Goal: Entertainment & Leisure: Browse casually

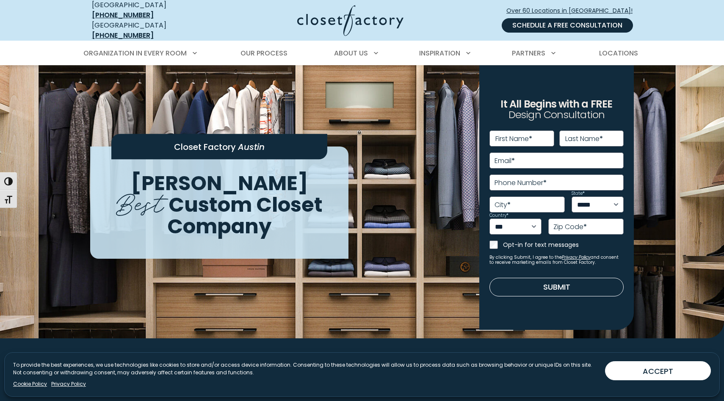
click at [566, 22] on link "Schedule a Free Consultation" at bounding box center [567, 25] width 131 height 14
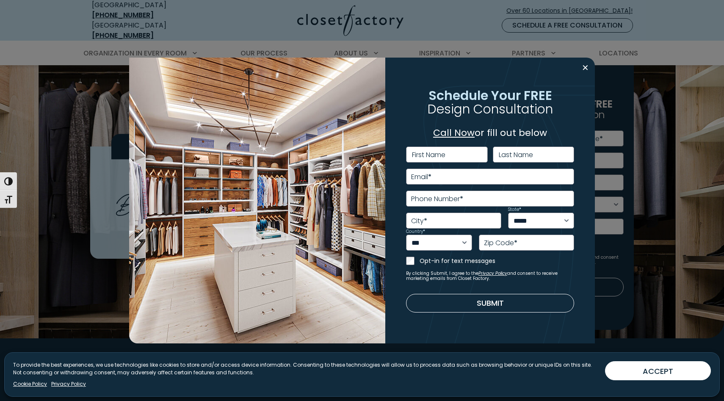
click at [444, 157] on label "First Name" at bounding box center [428, 155] width 33 height 7
click at [444, 157] on input "First Name" at bounding box center [447, 155] width 82 height 16
type input "*******"
click at [510, 153] on label "Last Name" at bounding box center [516, 155] width 34 height 7
click at [510, 153] on input "Last Name" at bounding box center [534, 155] width 82 height 16
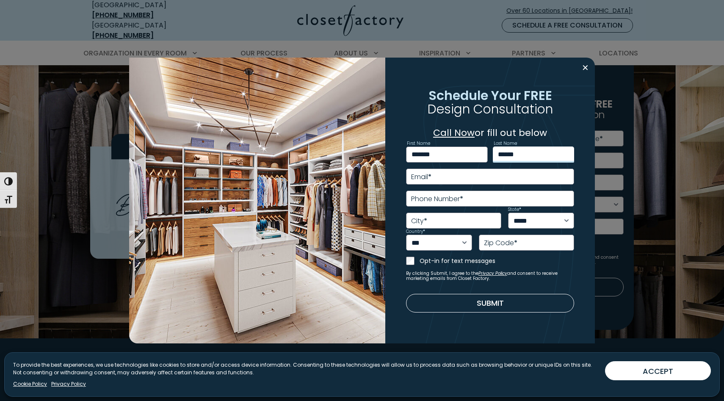
type input "******"
click at [463, 179] on input "Email *" at bounding box center [490, 177] width 169 height 16
type input "**********"
click at [455, 193] on input "Phone Number *" at bounding box center [490, 199] width 169 height 16
type input "**********"
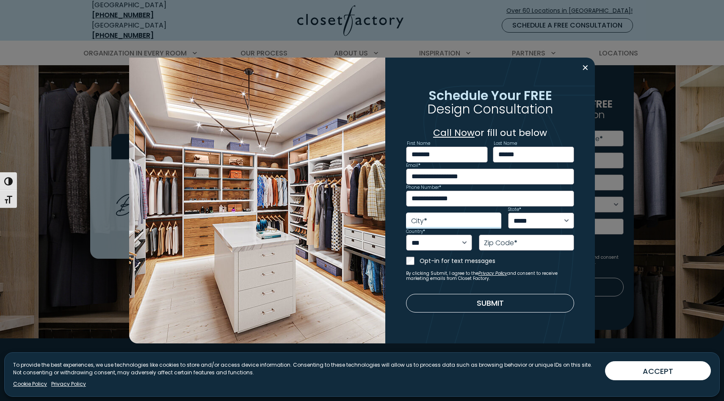
click at [439, 219] on input "City *" at bounding box center [453, 221] width 95 height 16
type input "*******"
click at [543, 219] on select "***** ** ** ** ** ** ** ** ** ** ** ** ** ** ** ** ** ** ** ** ** ** ** ** ** *…" at bounding box center [541, 221] width 66 height 16
select select "**"
click at [508, 213] on select "***** ** ** ** ** ** ** ** ** ** ** ** ** ** ** ** ** ** ** ** ** ** ** ** ** *…" at bounding box center [541, 221] width 66 height 16
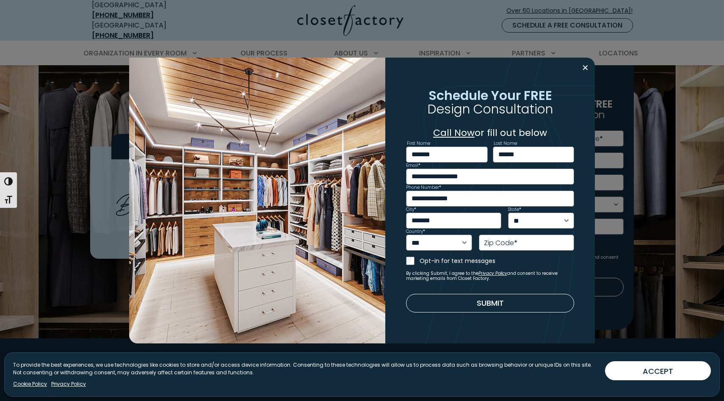
click at [510, 240] on label "Zip Code *" at bounding box center [500, 243] width 33 height 7
click at [510, 240] on input "Zip Code *" at bounding box center [526, 243] width 95 height 16
type input "*****"
click at [430, 297] on button "Submit" at bounding box center [490, 303] width 169 height 19
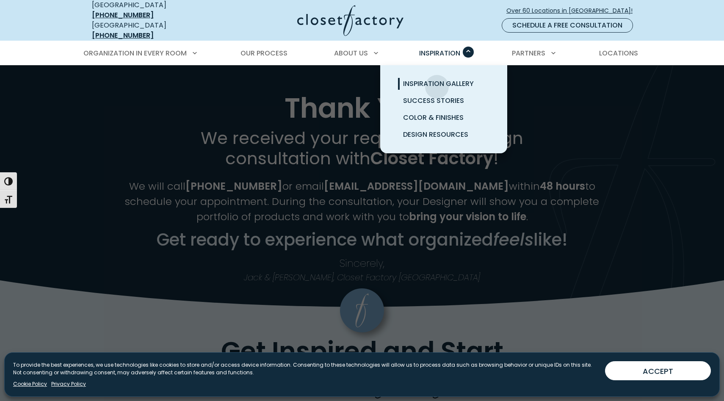
click at [437, 80] on span "Inspiration Gallery" at bounding box center [438, 84] width 71 height 10
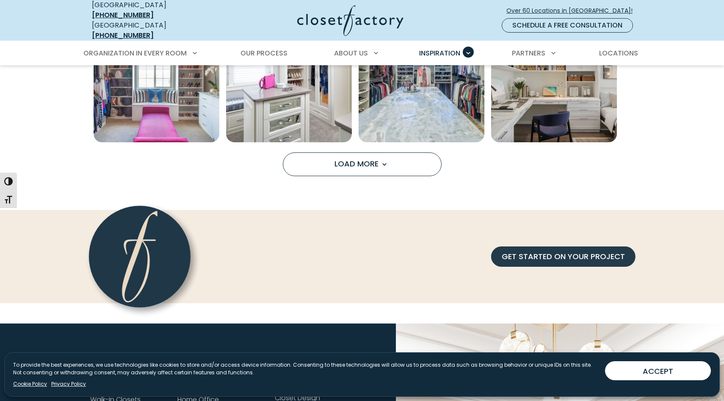
scroll to position [746, 0]
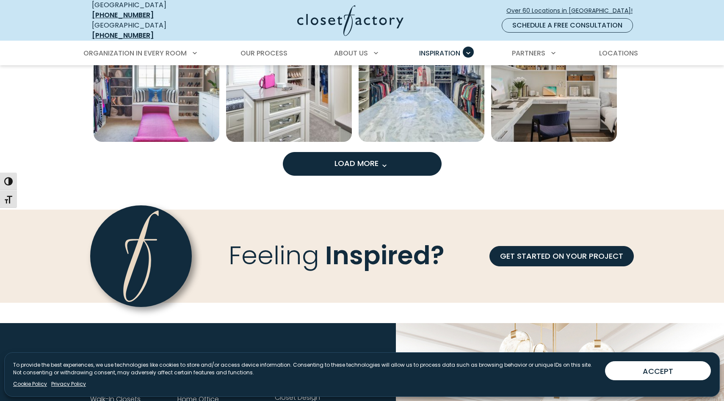
click at [363, 158] on span "Load More" at bounding box center [362, 163] width 55 height 11
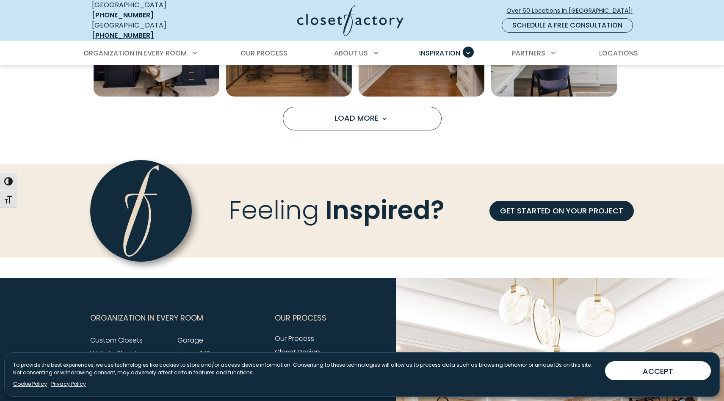
scroll to position [1323, 0]
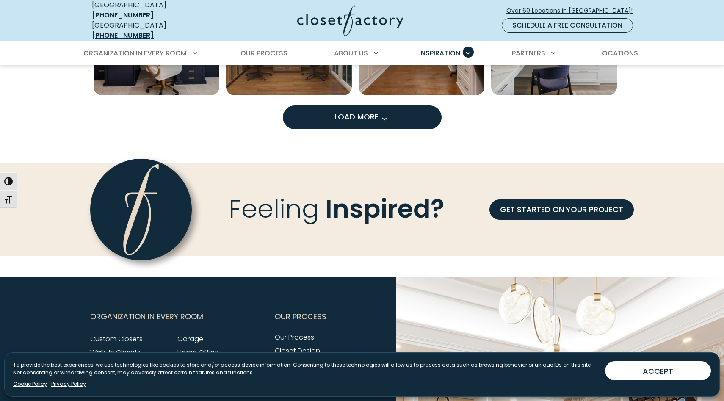
click at [355, 111] on span "Load More" at bounding box center [362, 116] width 55 height 11
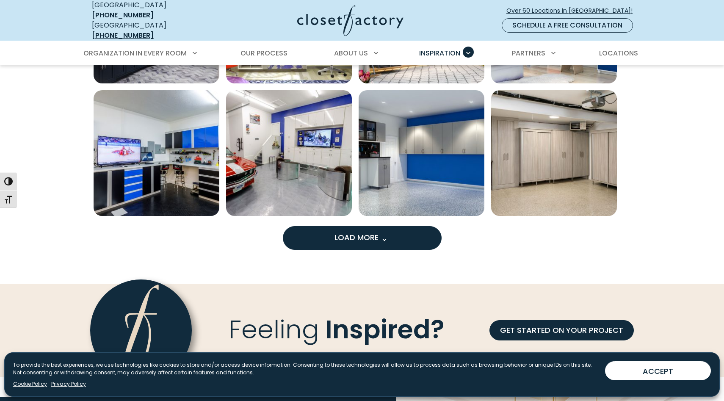
scroll to position [1736, 0]
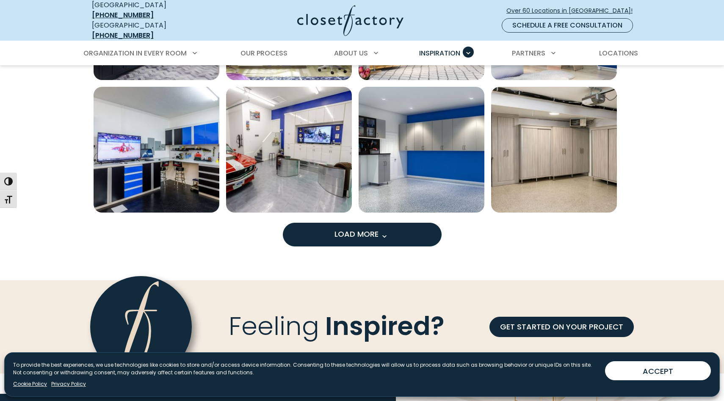
click at [342, 229] on span "Load More" at bounding box center [362, 234] width 55 height 11
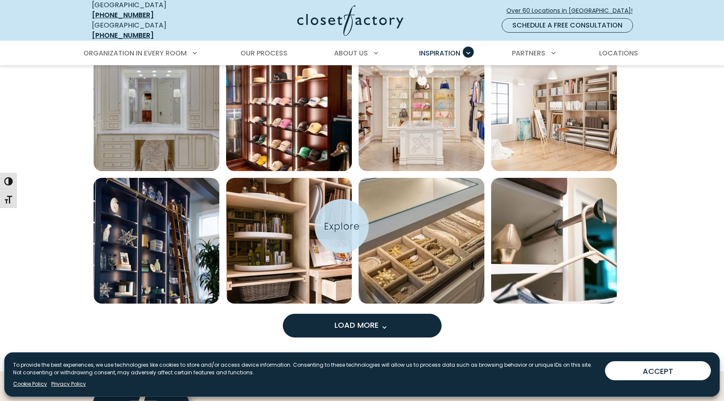
scroll to position [2176, 0]
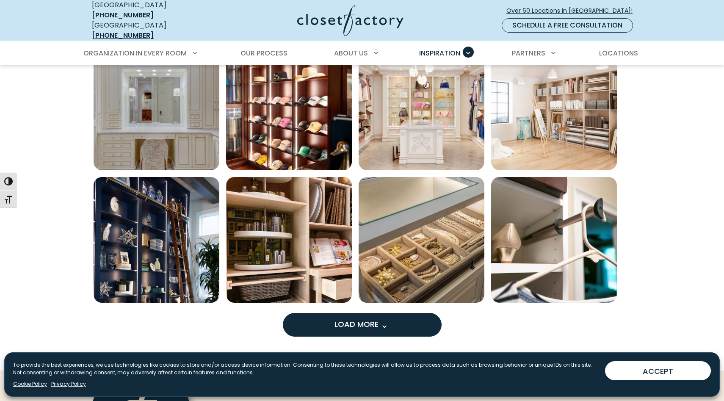
click at [328, 319] on button "Load More" at bounding box center [362, 325] width 159 height 24
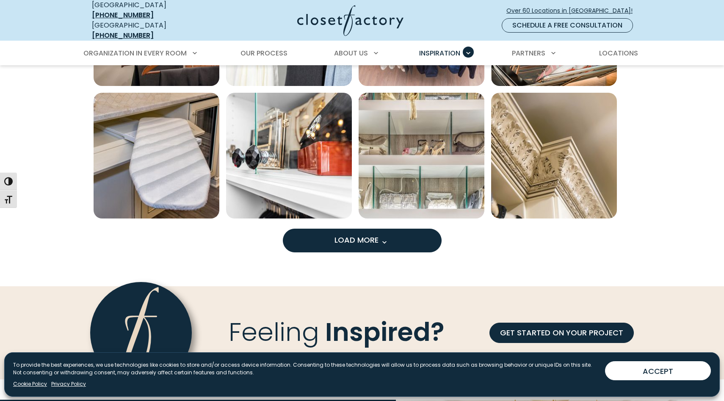
scroll to position [2792, 0]
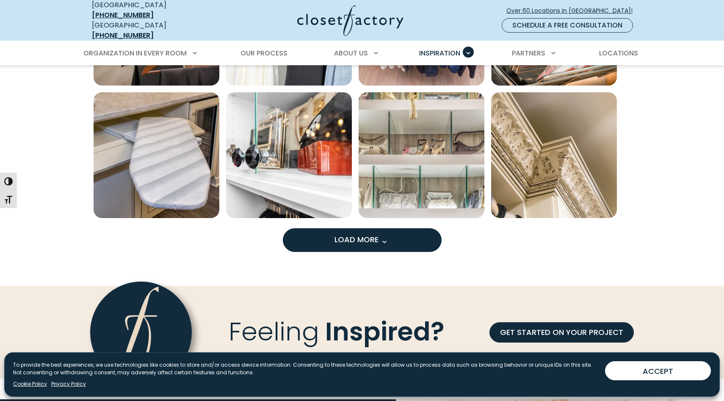
click at [355, 236] on span "Load More" at bounding box center [362, 239] width 55 height 11
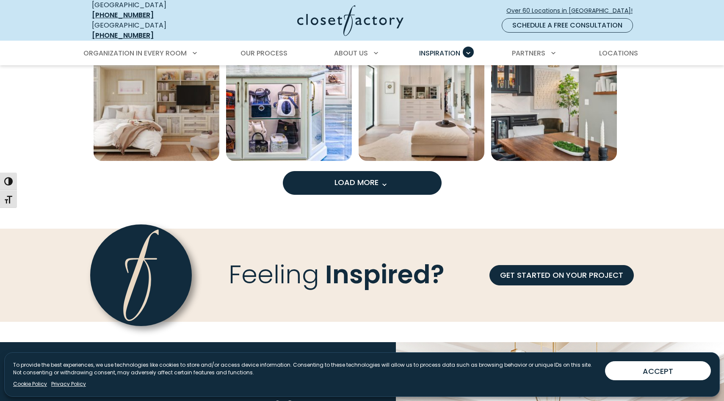
scroll to position [3381, 0]
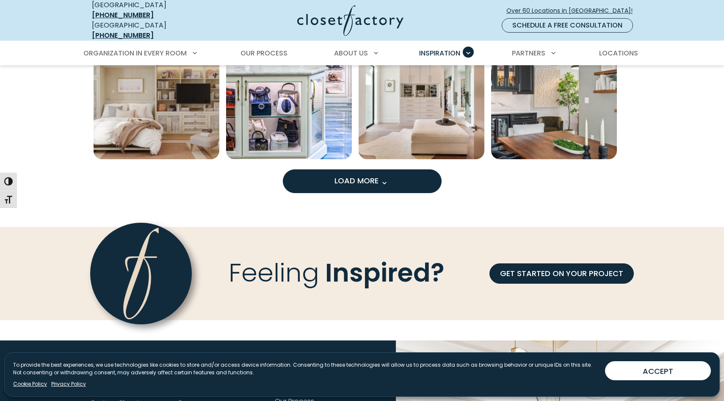
click at [358, 180] on button "Load More" at bounding box center [362, 181] width 159 height 24
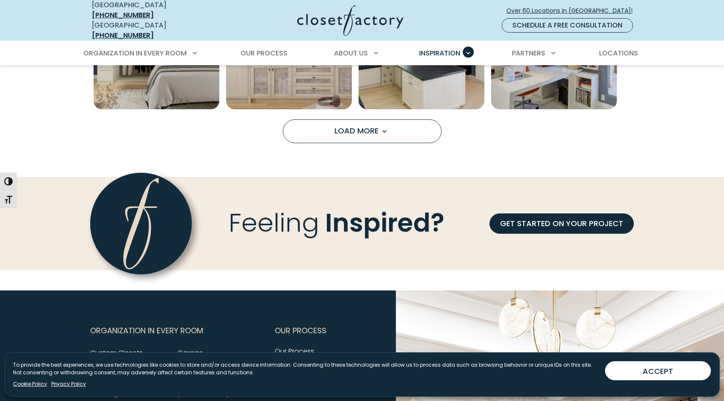
scroll to position [3945, 0]
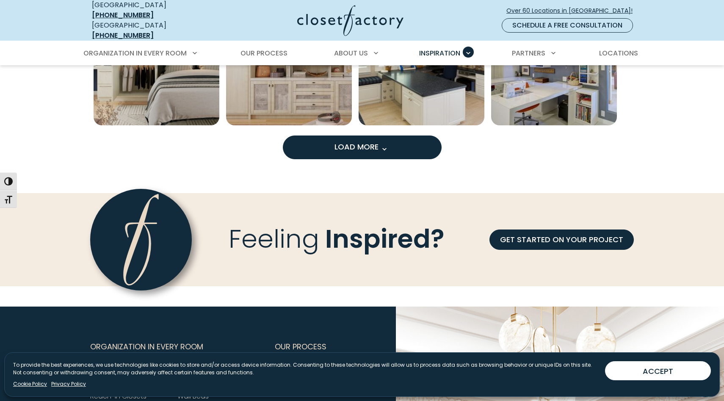
click at [312, 144] on button "Load More" at bounding box center [362, 148] width 159 height 24
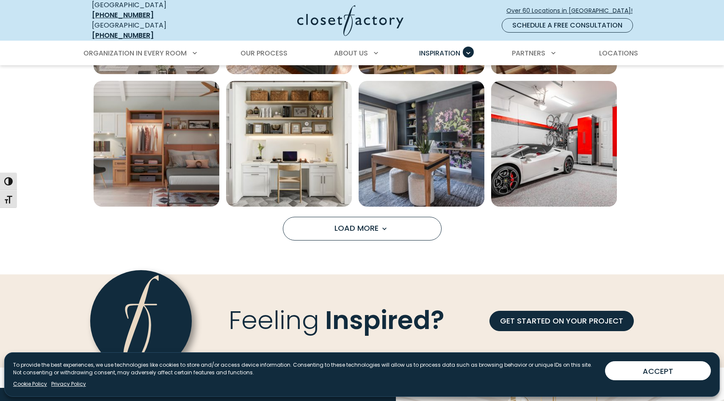
scroll to position [4394, 0]
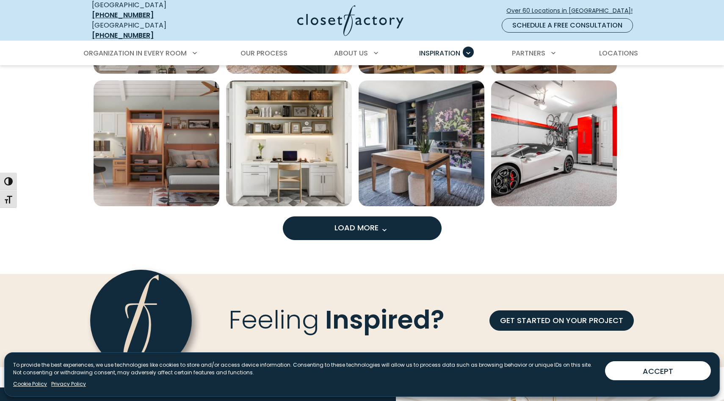
click at [307, 227] on button "Load More" at bounding box center [362, 228] width 159 height 24
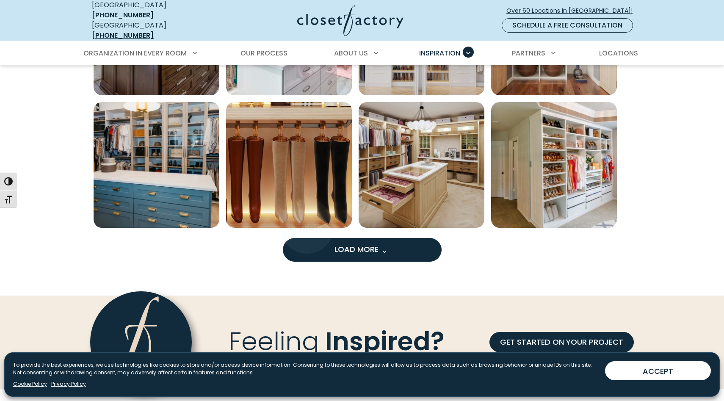
scroll to position [4904, 0]
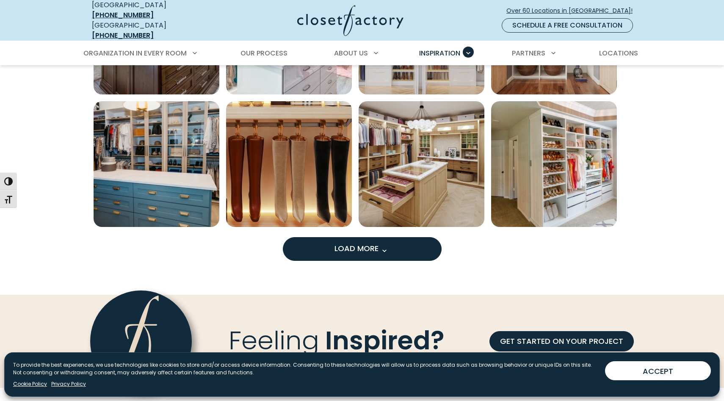
click at [319, 237] on button "Load More" at bounding box center [362, 249] width 159 height 24
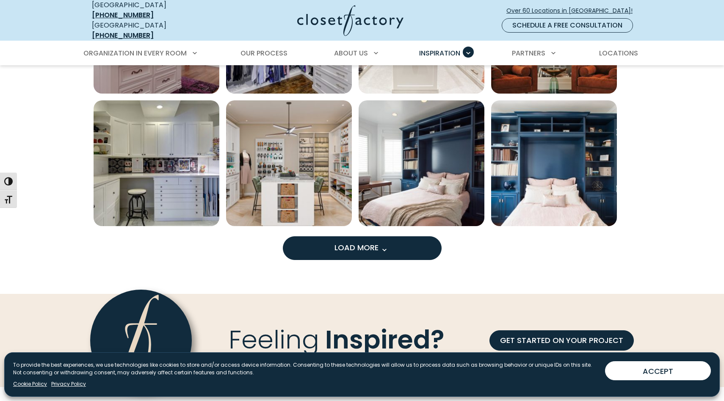
scroll to position [5437, 0]
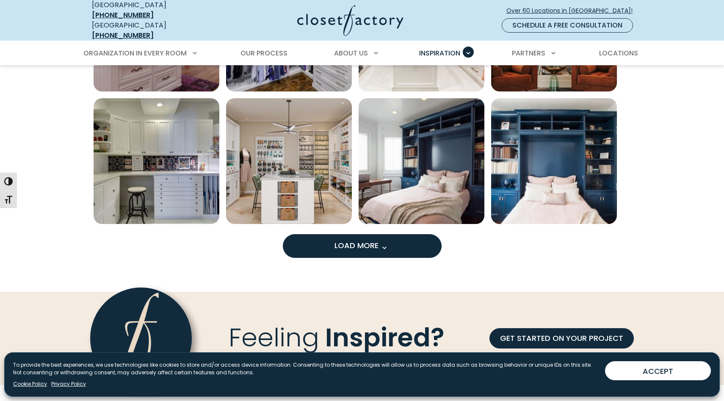
click at [319, 237] on button "Load More" at bounding box center [362, 246] width 159 height 24
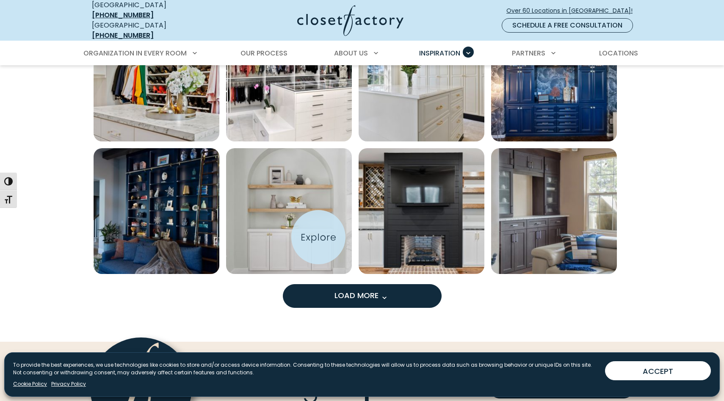
scroll to position [5919, 0]
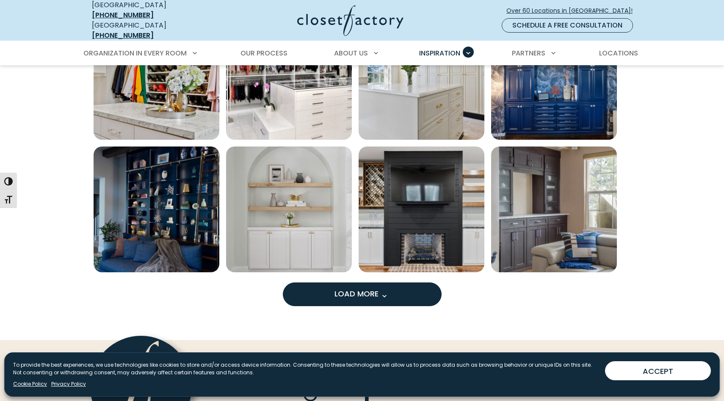
click at [328, 285] on button "Load More" at bounding box center [362, 295] width 159 height 24
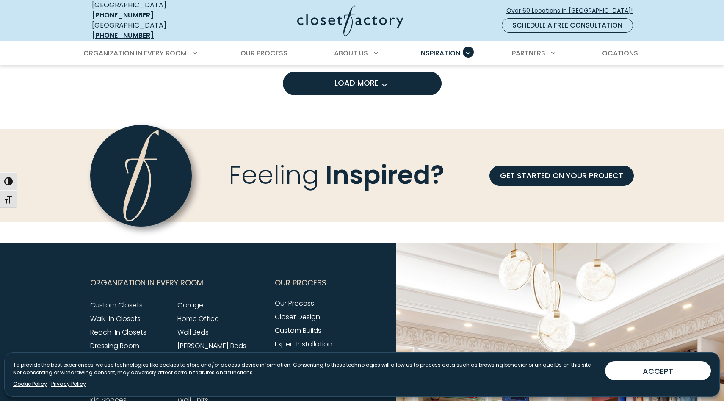
scroll to position [6662, 0]
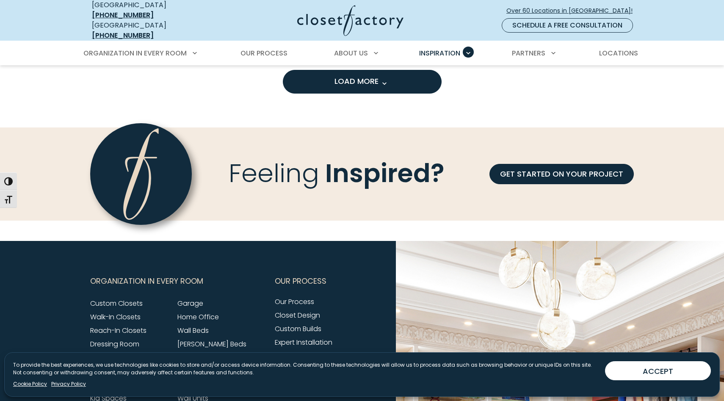
click at [349, 77] on span "Load More" at bounding box center [362, 81] width 55 height 11
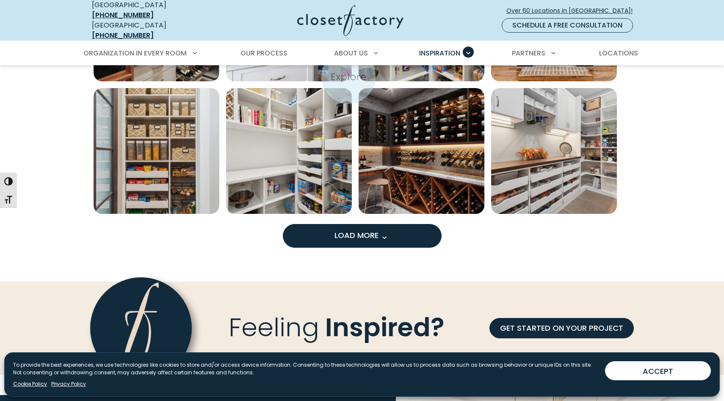
scroll to position [7041, 0]
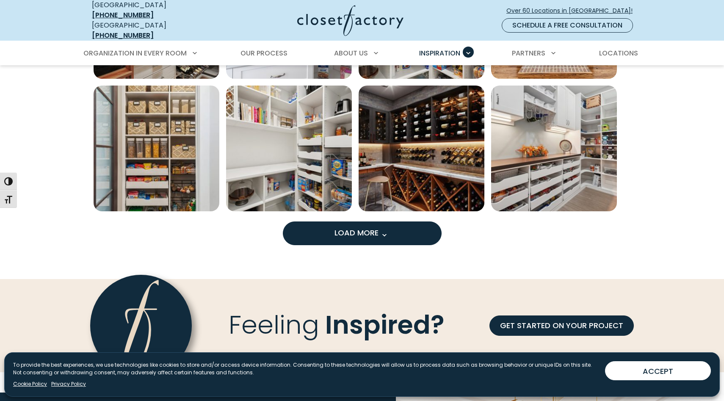
click at [343, 227] on span "Load More" at bounding box center [362, 232] width 55 height 11
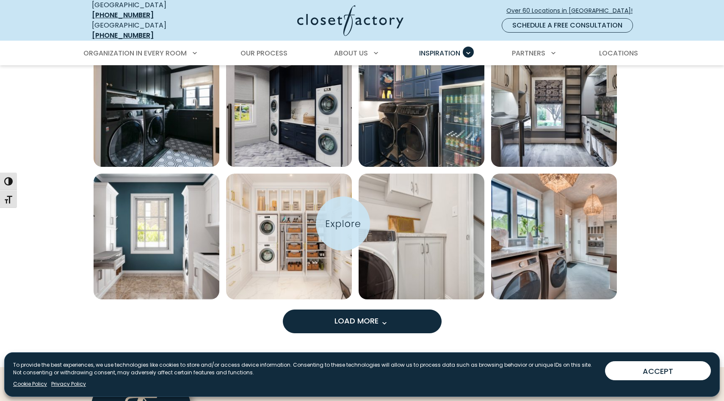
scroll to position [7486, 0]
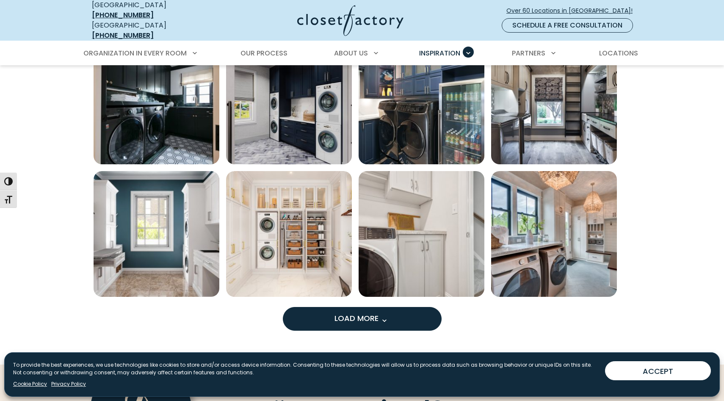
click at [340, 313] on span "Load More" at bounding box center [362, 318] width 55 height 11
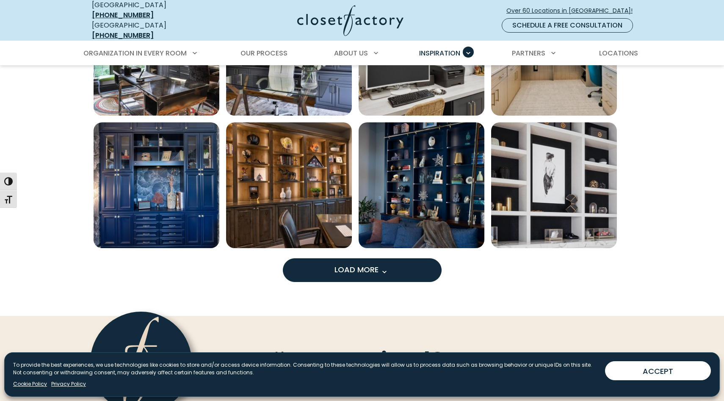
scroll to position [8065, 0]
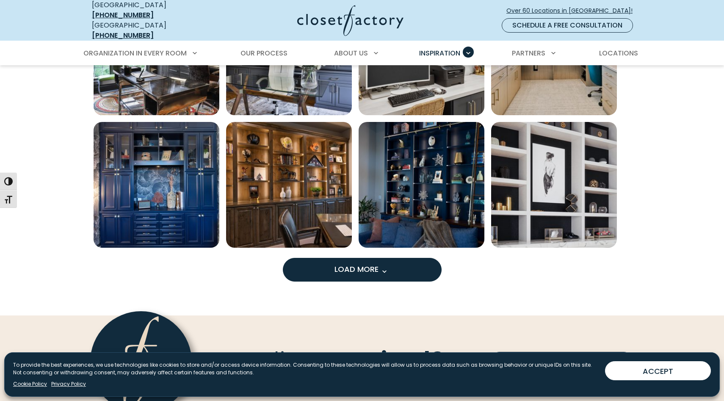
click at [340, 264] on span "Load More" at bounding box center [362, 269] width 55 height 11
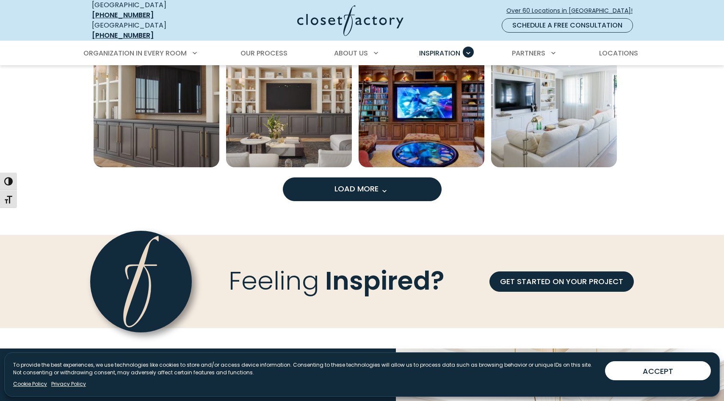
scroll to position [8677, 0]
click at [339, 192] on button "Load More" at bounding box center [362, 189] width 159 height 24
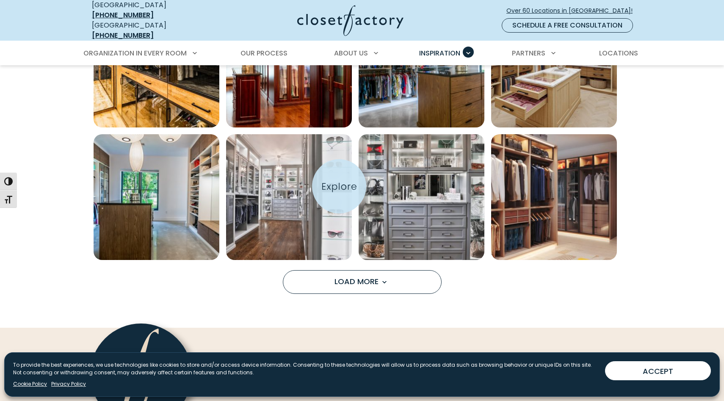
scroll to position [9115, 0]
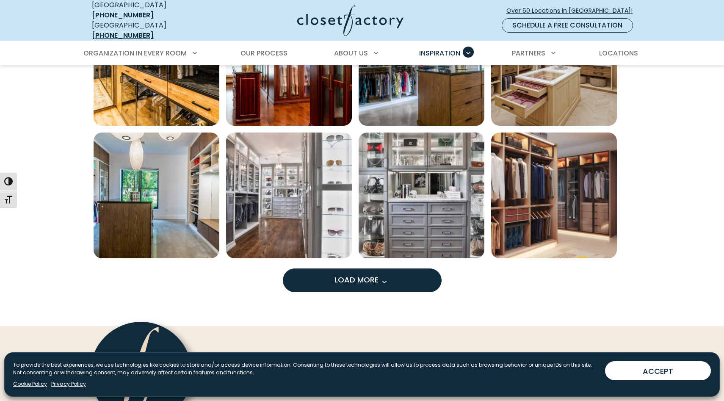
click at [341, 274] on span "Load More" at bounding box center [362, 279] width 55 height 11
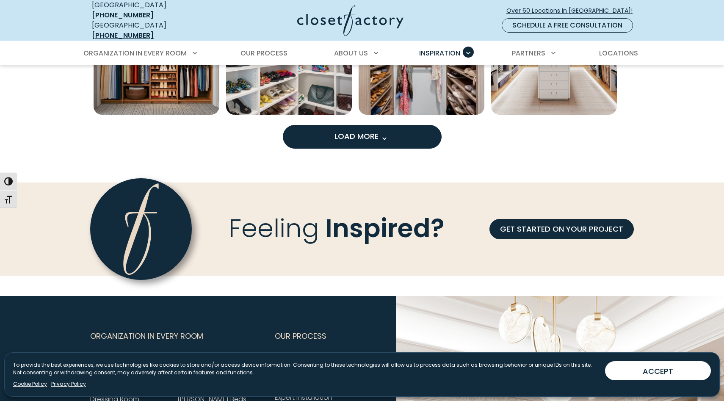
scroll to position [9790, 0]
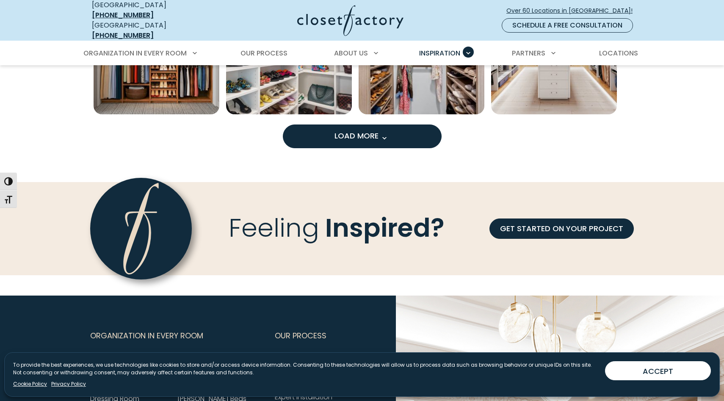
click at [340, 136] on button "Load More" at bounding box center [362, 137] width 159 height 24
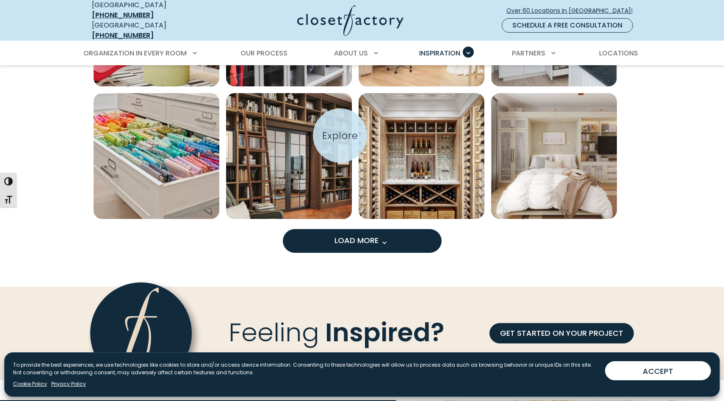
scroll to position [10218, 0]
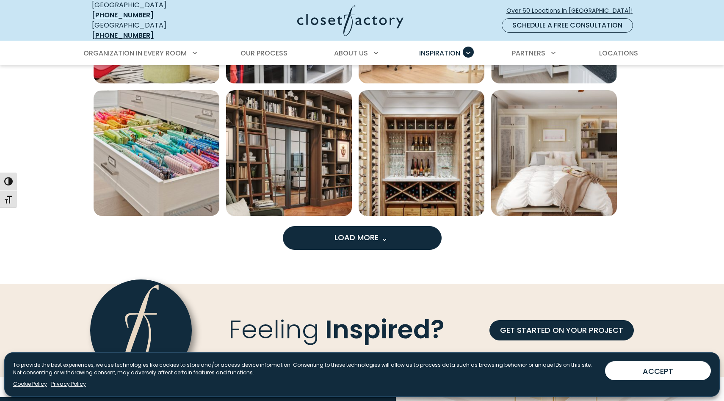
click at [343, 232] on span "Load More" at bounding box center [362, 237] width 55 height 11
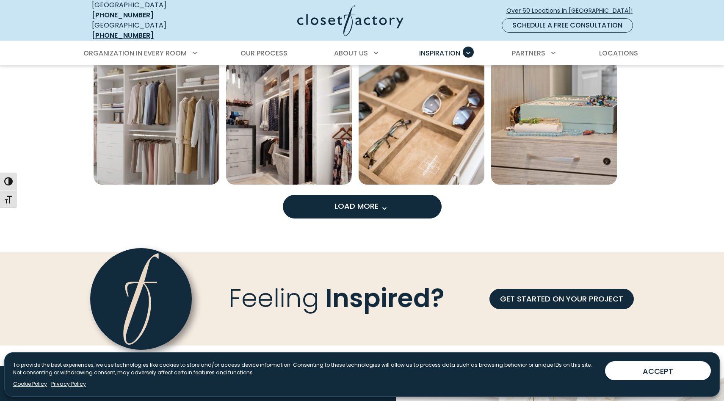
scroll to position [10784, 0]
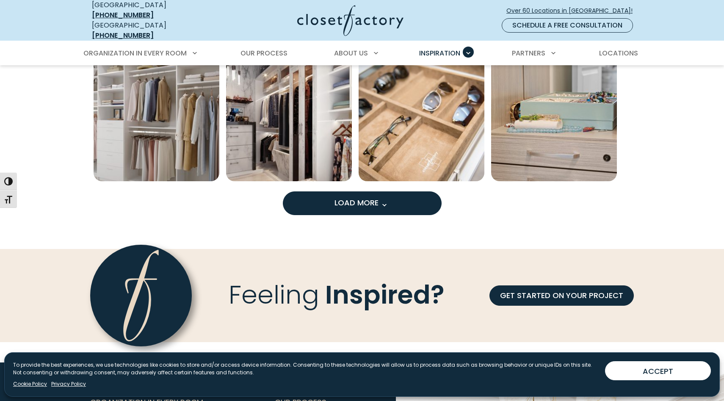
click at [350, 202] on button "Load More" at bounding box center [362, 203] width 159 height 24
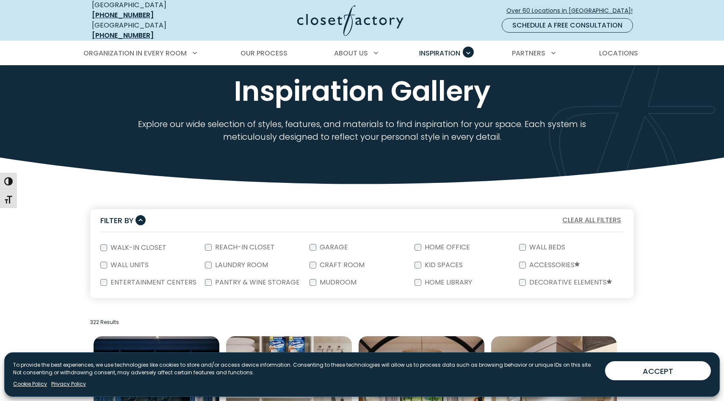
scroll to position [0, 0]
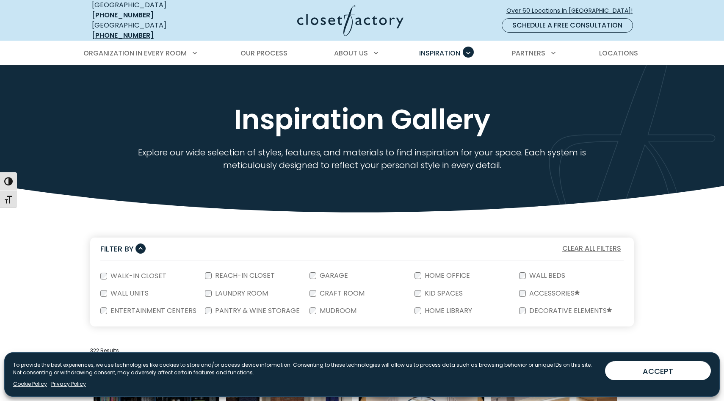
click at [364, 18] on img at bounding box center [350, 20] width 106 height 31
